Goal: Consume media (video, audio): Consume media (video, audio)

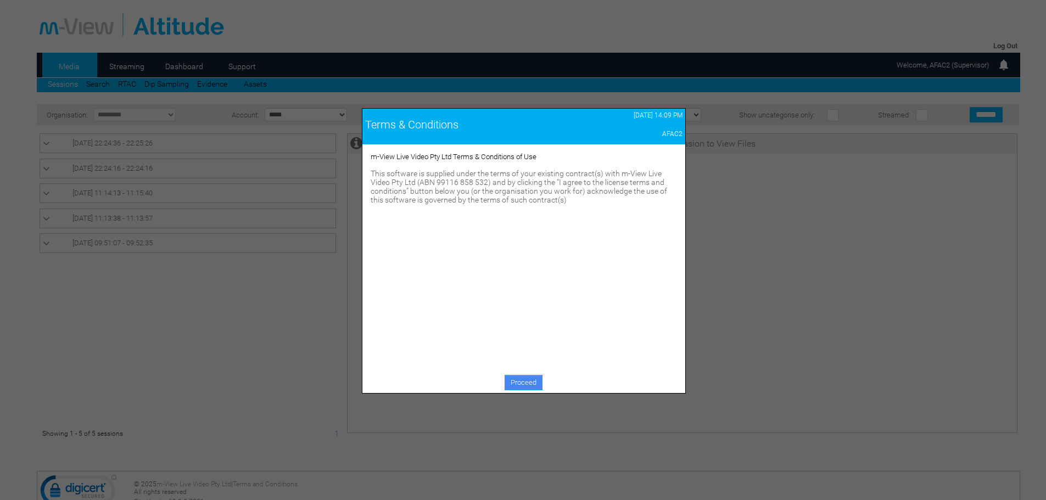
click at [528, 383] on link "Proceed" at bounding box center [523, 382] width 38 height 15
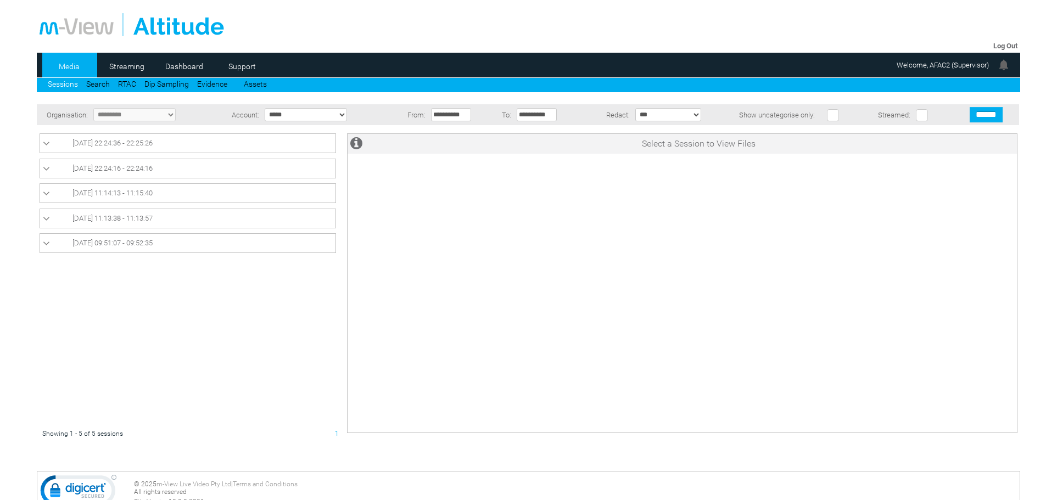
click at [74, 62] on link "Media" at bounding box center [68, 66] width 53 height 16
click at [43, 141] on icon at bounding box center [46, 143] width 7 height 11
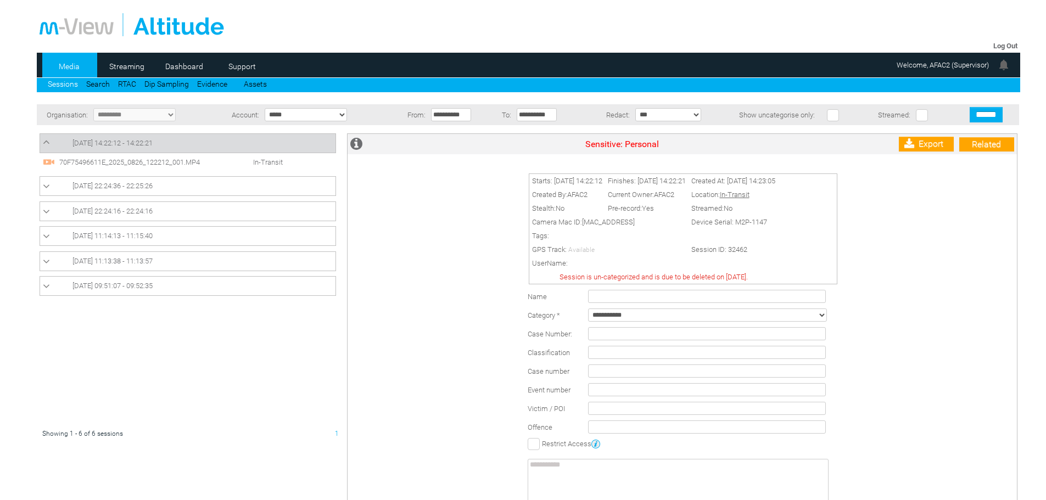
click at [68, 159] on span "70F75496611E_2025_0826_122212_001.MP4" at bounding box center [140, 162] width 167 height 8
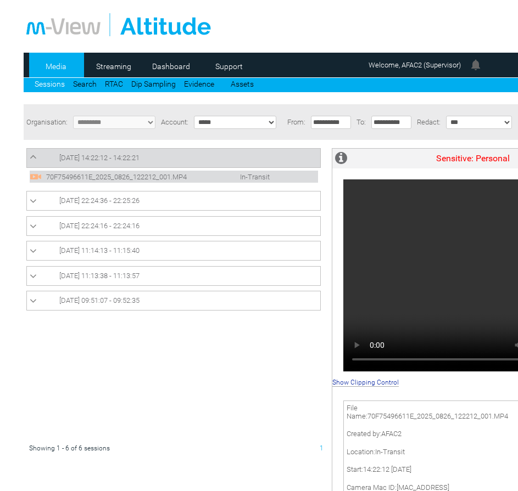
click at [56, 63] on link "Media" at bounding box center [55, 66] width 53 height 16
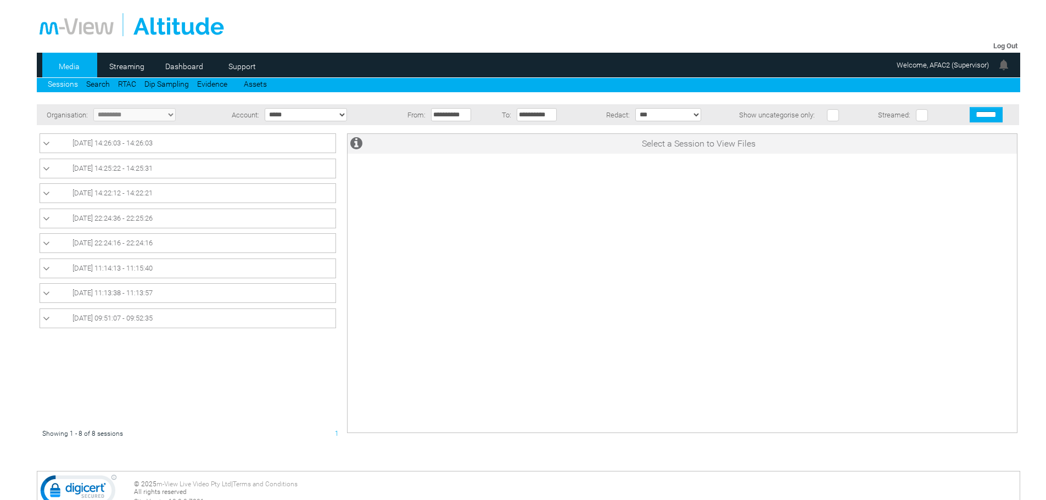
click at [61, 81] on link "Sessions" at bounding box center [63, 84] width 30 height 9
click at [49, 145] on icon at bounding box center [46, 143] width 7 height 11
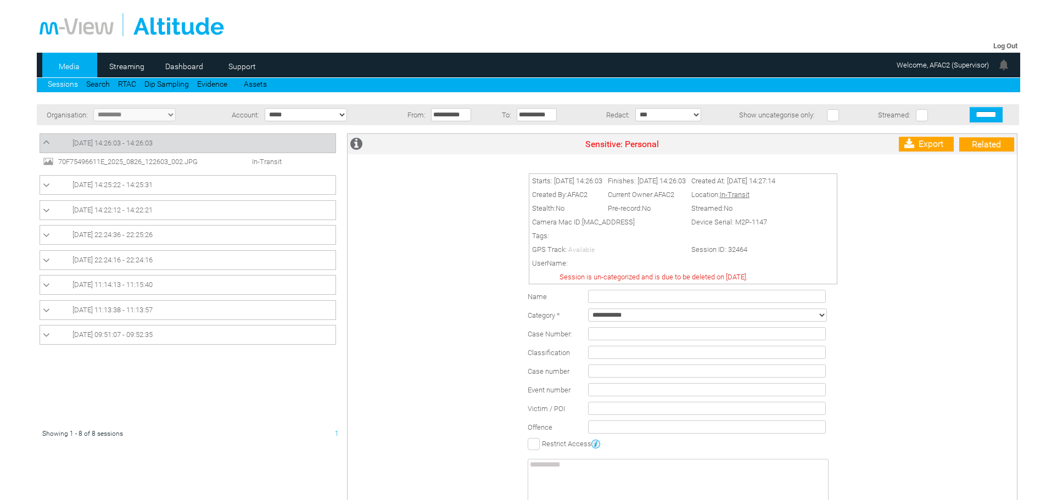
click at [170, 162] on span "70F75496611E_2025_0826_122603_002.JPG" at bounding box center [138, 162] width 167 height 8
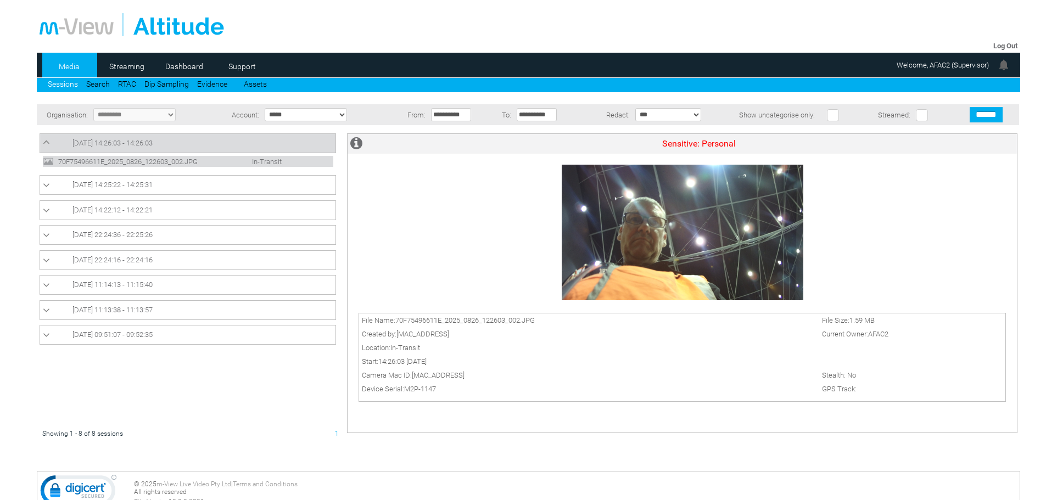
click at [692, 242] on img at bounding box center [683, 233] width 242 height 136
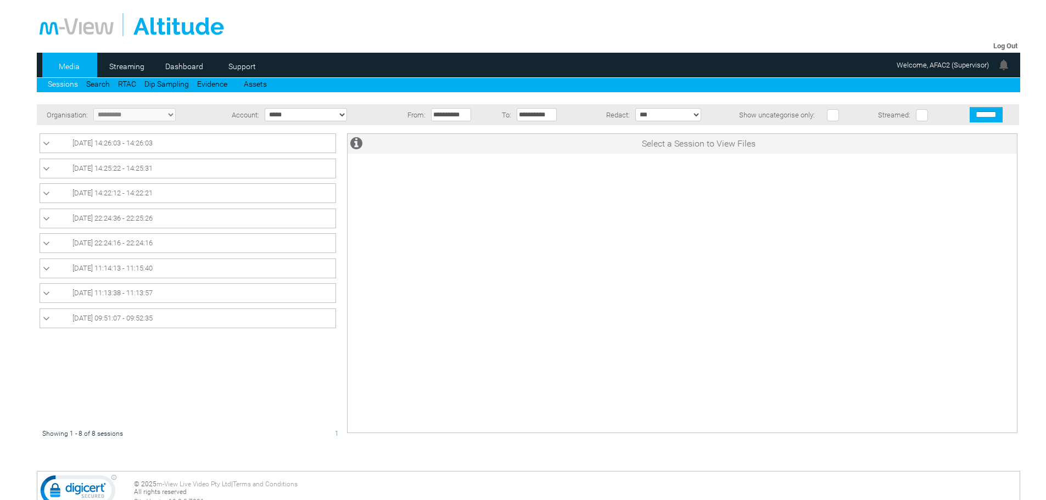
click at [147, 147] on span "[DATE] 14:26:03 - 14:26:03" at bounding box center [112, 143] width 80 height 8
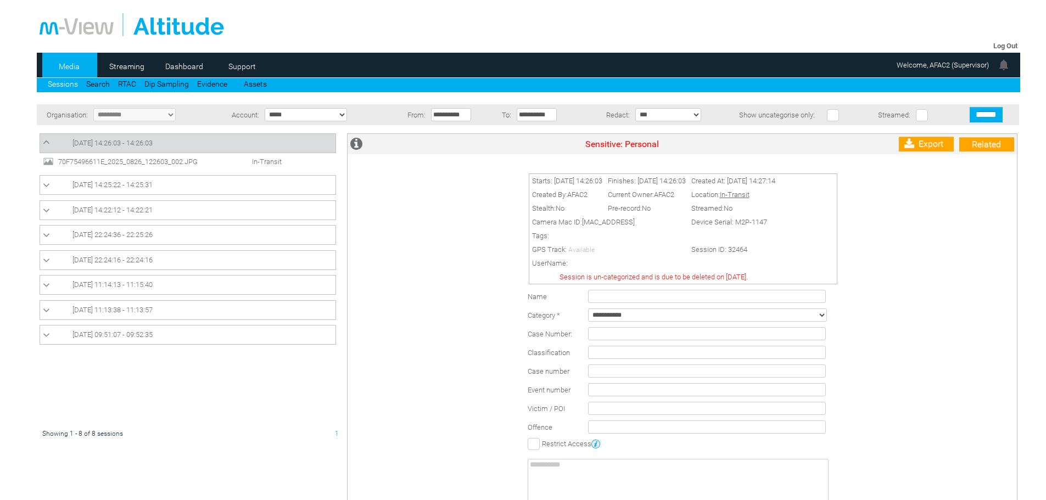
click at [153, 160] on span "70F75496611E_2025_0826_122603_002.JPG" at bounding box center [138, 162] width 167 height 8
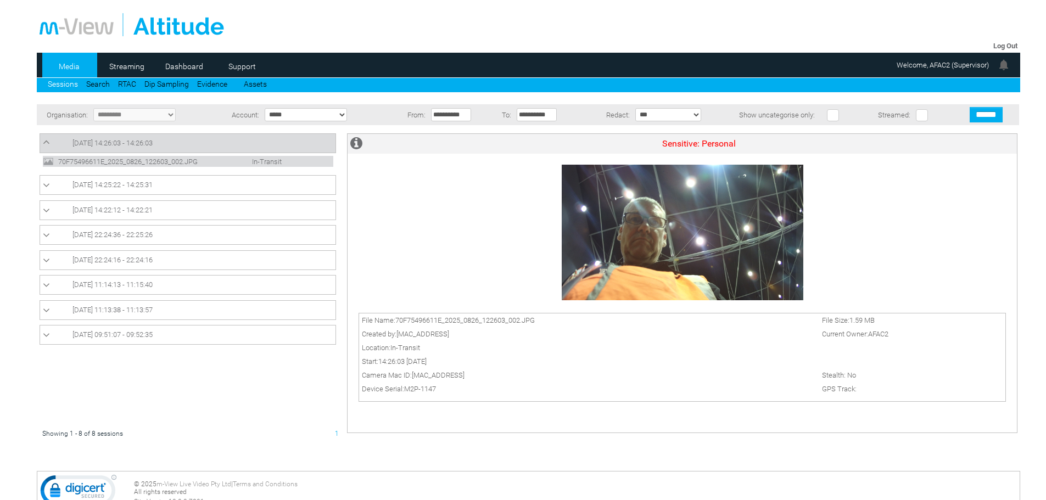
click at [44, 140] on icon at bounding box center [46, 142] width 7 height 11
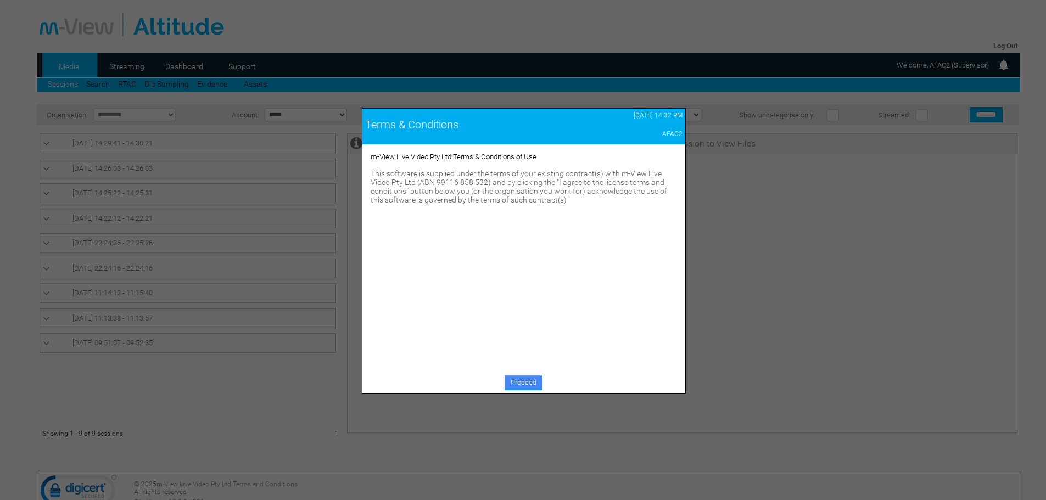
click at [526, 380] on link "Proceed" at bounding box center [523, 382] width 38 height 15
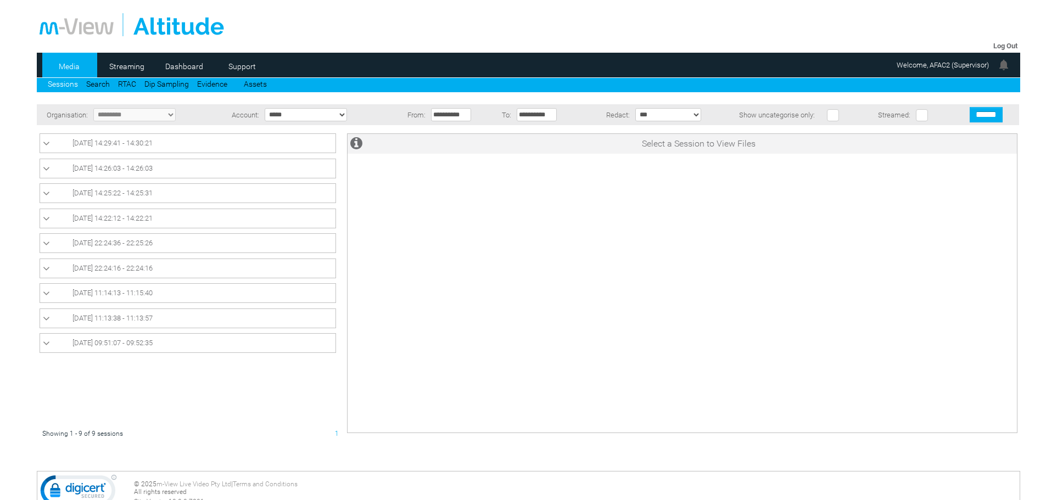
click at [47, 146] on icon at bounding box center [46, 143] width 7 height 11
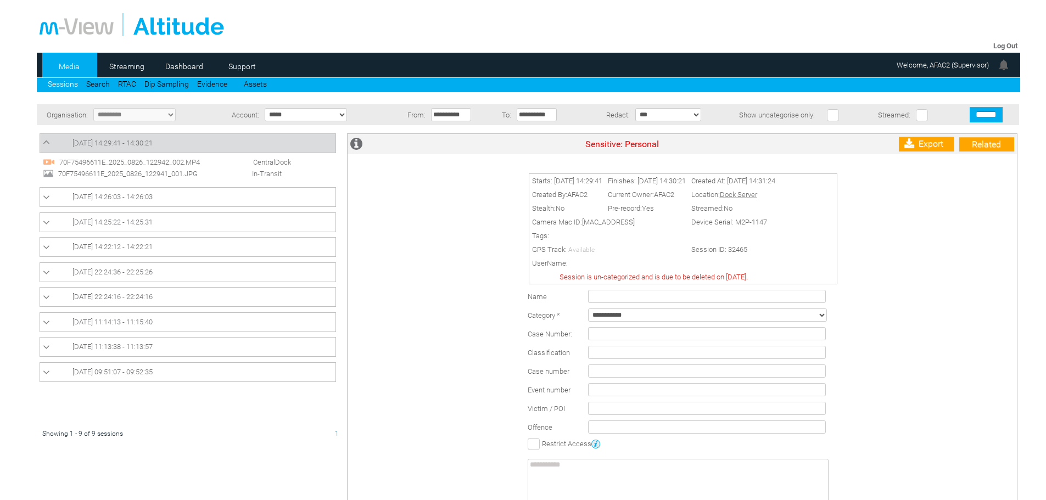
click at [149, 164] on span "70F75496611E_2025_0826_122942_002.MP4" at bounding box center [140, 162] width 167 height 8
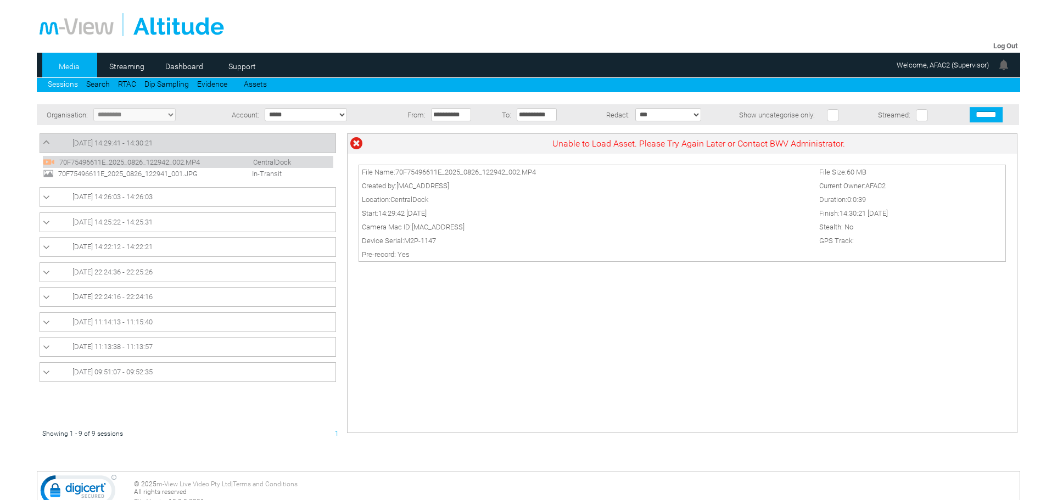
click at [123, 161] on span "70F75496611E_2025_0826_122942_002.MP4" at bounding box center [140, 162] width 167 height 8
click at [135, 162] on span "70F75496611E_2025_0826_122942_002.MP4" at bounding box center [140, 162] width 167 height 8
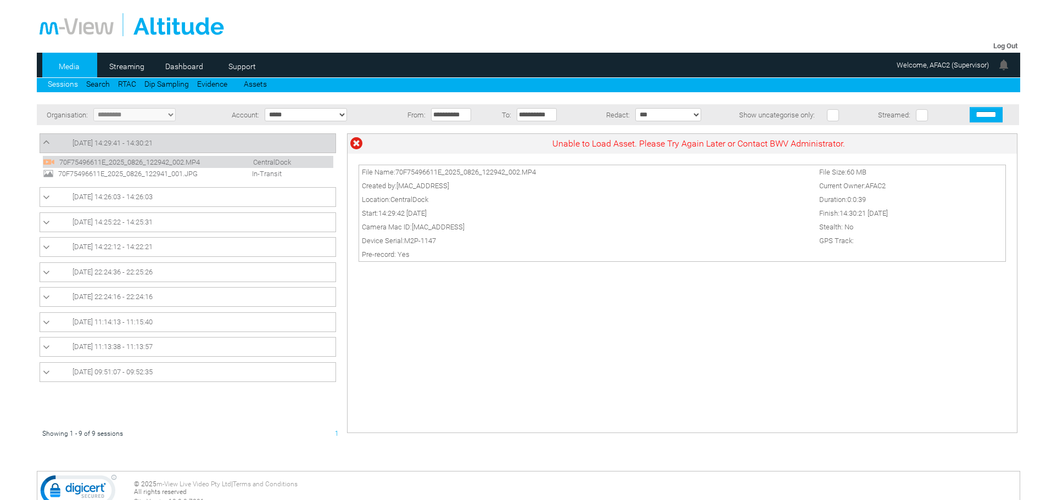
click at [165, 176] on span "70F75496611E_2025_0826_122941_001.JPG" at bounding box center [138, 174] width 167 height 8
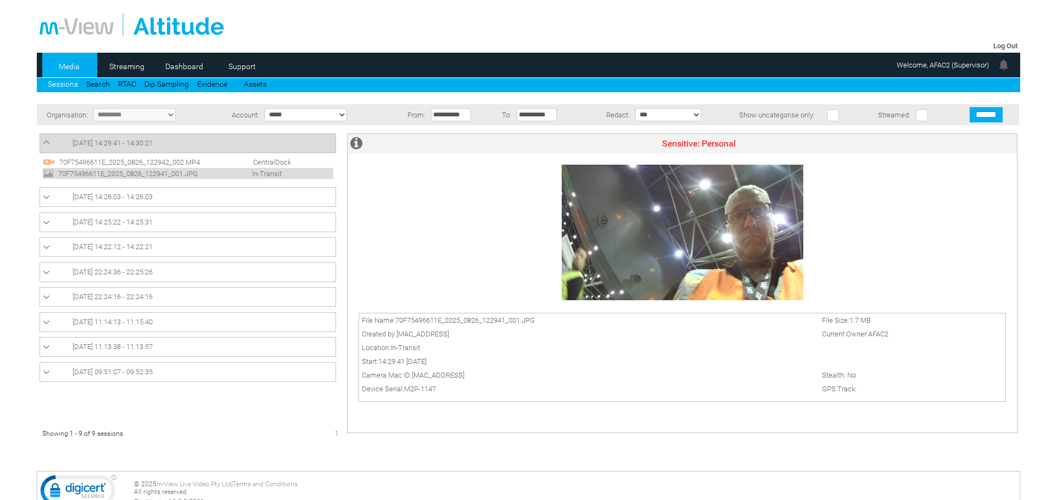
click at [167, 163] on span "70F75496611E_2025_0826_122942_002.MP4" at bounding box center [140, 162] width 167 height 8
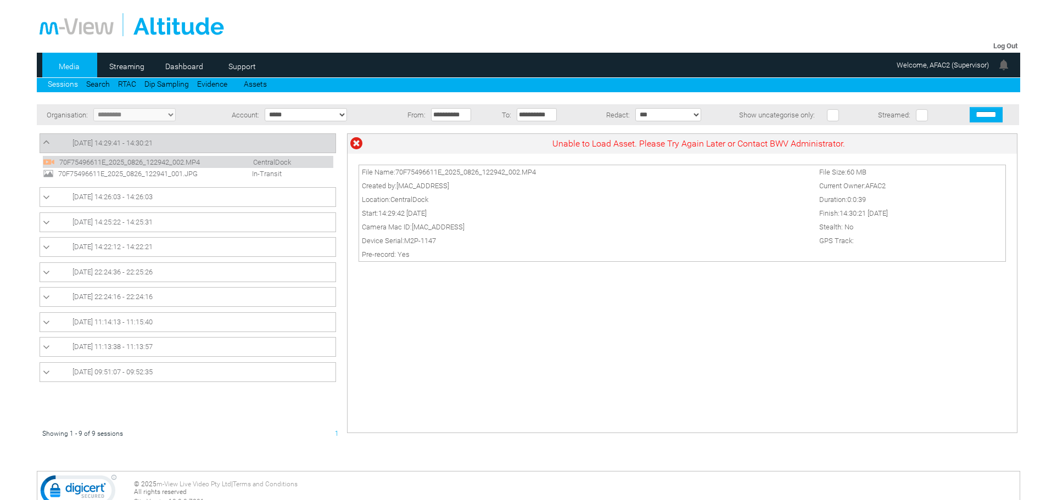
click at [355, 142] on icon at bounding box center [356, 144] width 12 height 14
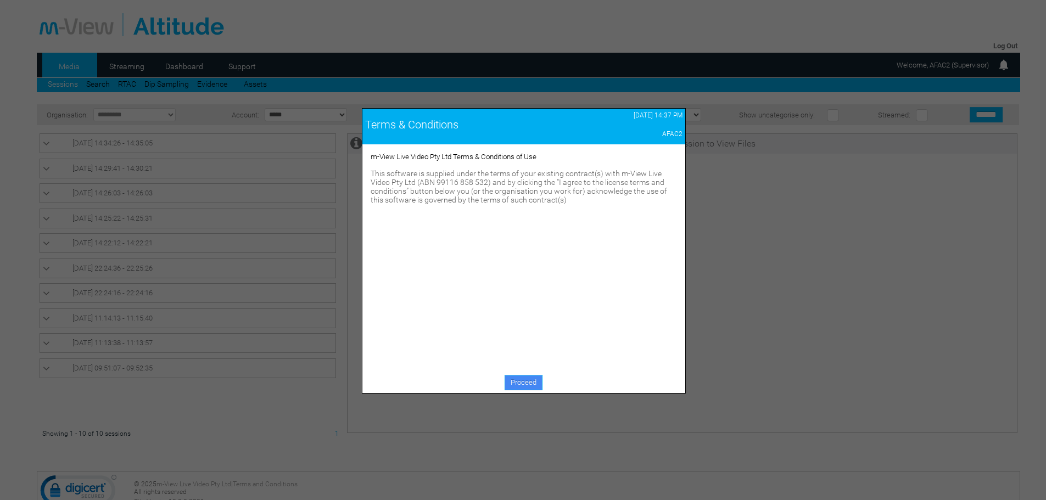
click at [533, 384] on link "Proceed" at bounding box center [523, 382] width 38 height 15
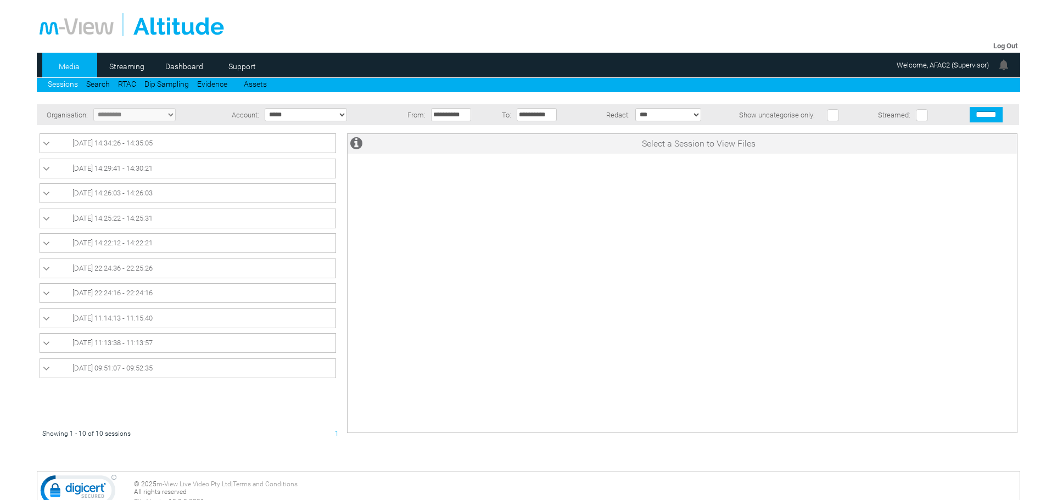
click at [46, 144] on icon at bounding box center [46, 143] width 7 height 11
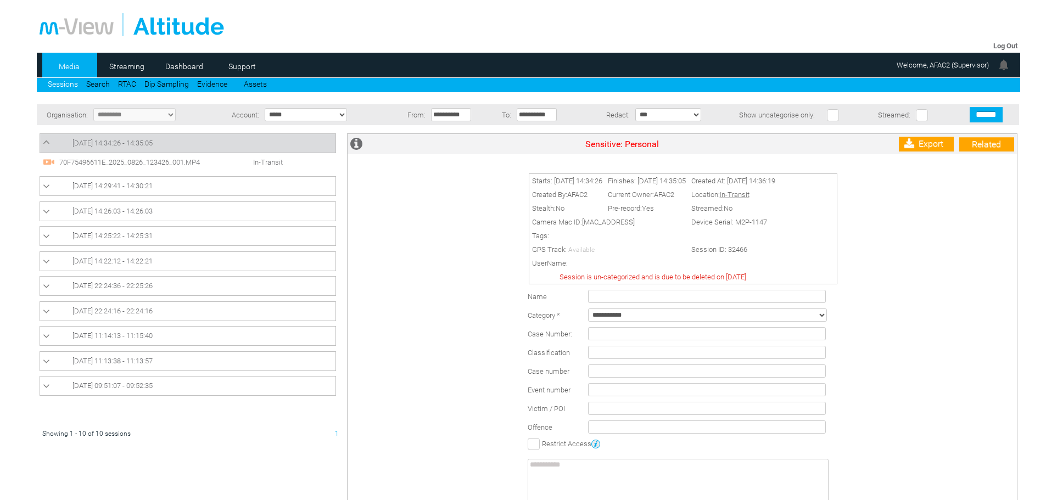
click at [142, 163] on span "70F75496611E_2025_0826_123426_001.MP4" at bounding box center [140, 162] width 167 height 8
